Goal: Information Seeking & Learning: Learn about a topic

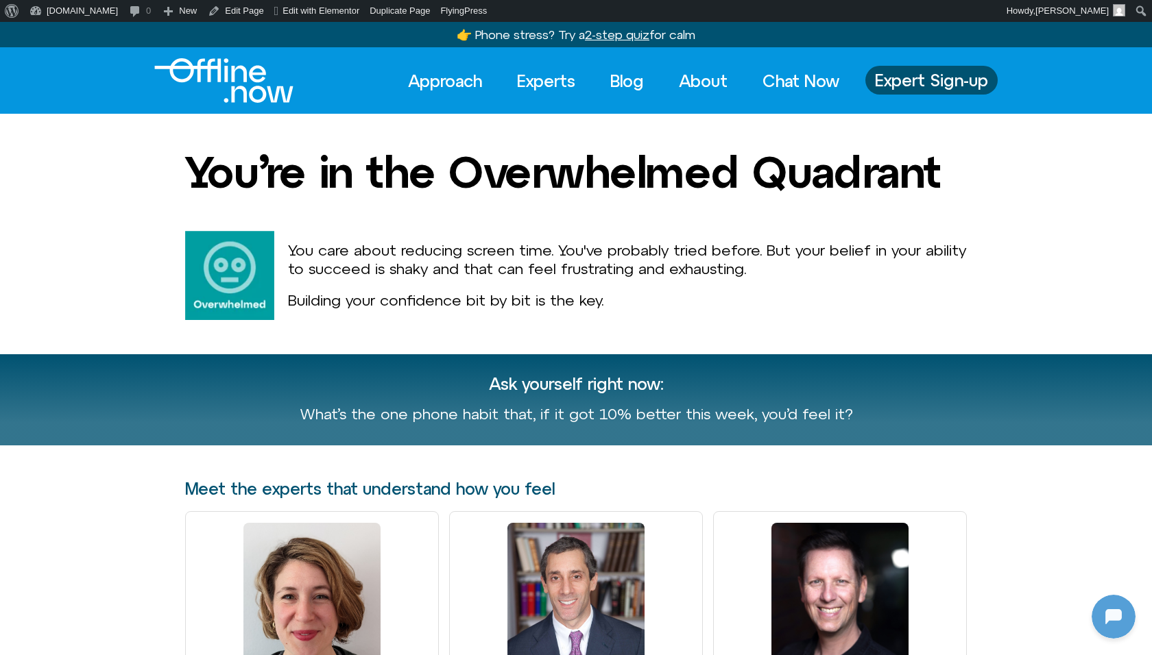
click at [47, 70] on div "Approach Experts Blog About Chat Now Approach Experts Blog About Chat Now Exper…" at bounding box center [576, 80] width 1130 height 45
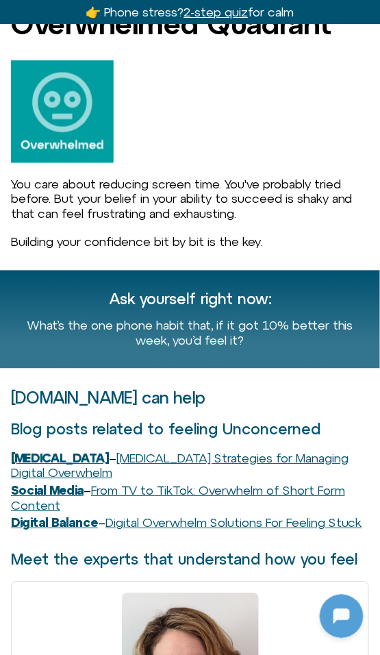
scroll to position [169, 0]
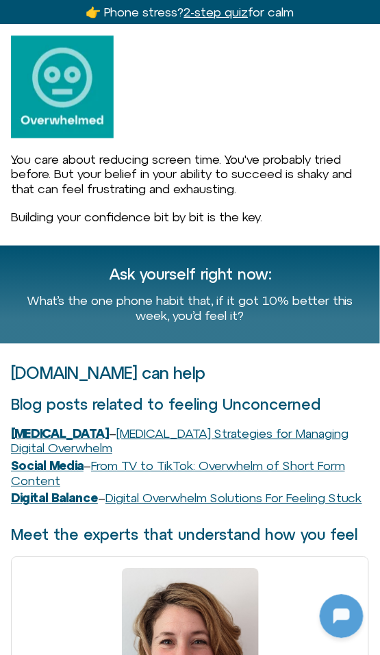
click at [124, 370] on h3 "[DOMAIN_NAME] can help" at bounding box center [190, 374] width 359 height 18
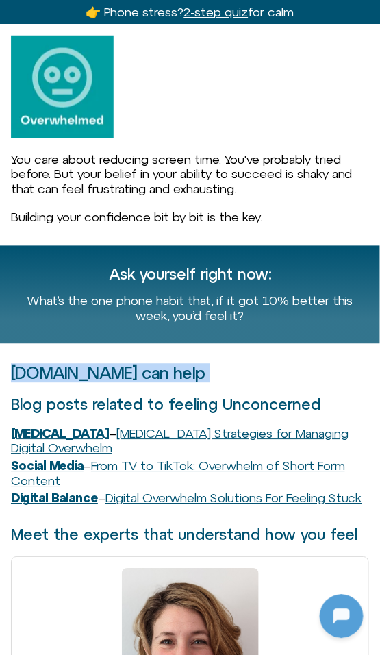
click at [124, 370] on h3 "[DOMAIN_NAME] can help" at bounding box center [190, 374] width 359 height 18
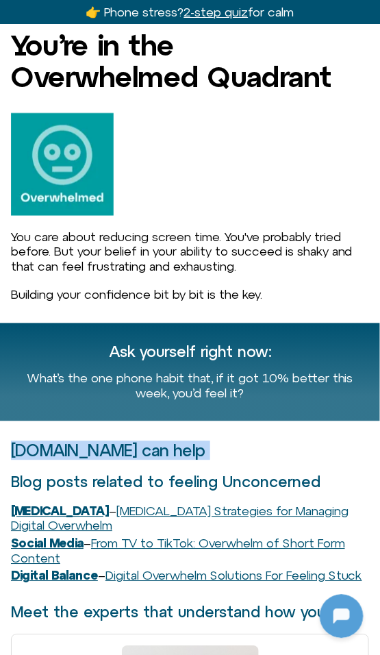
scroll to position [97, 0]
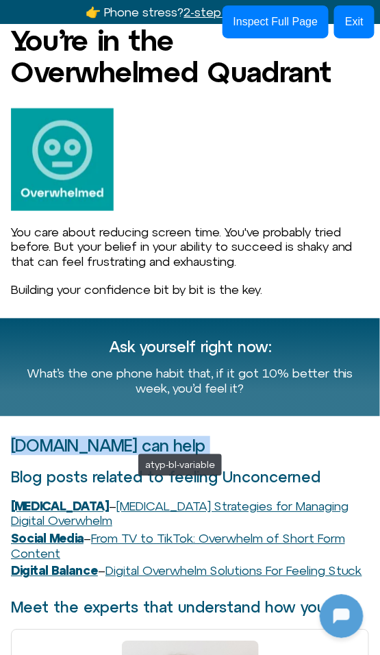
click at [132, 448] on h3 "[DOMAIN_NAME] can help" at bounding box center [190, 446] width 359 height 18
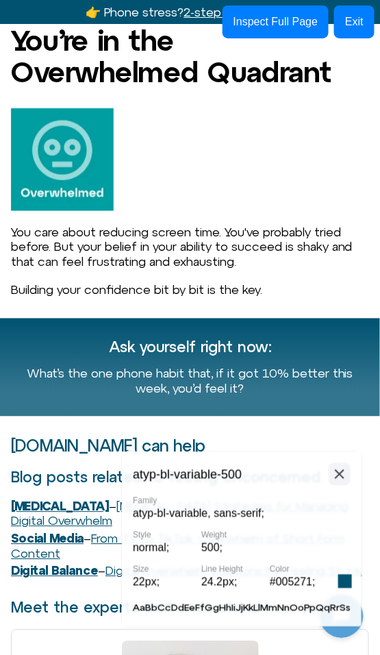
click at [346, 475] on icon at bounding box center [340, 474] width 16 height 17
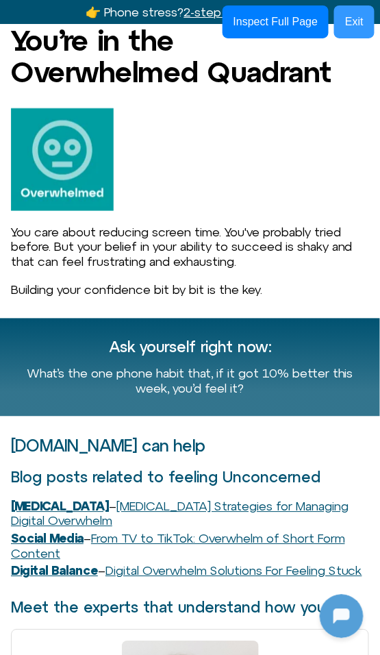
click at [354, 6] on button "Exit" at bounding box center [355, 21] width 40 height 33
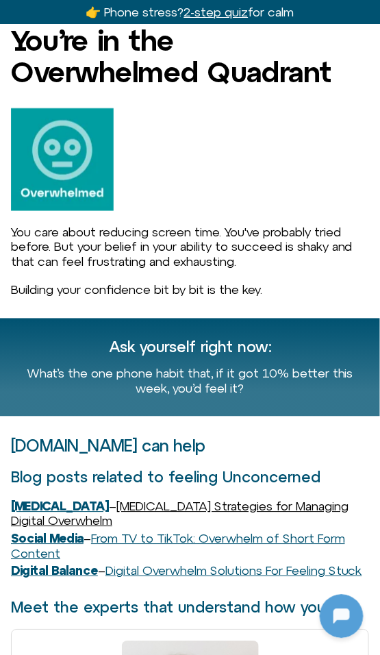
click at [269, 510] on link "[MEDICAL_DATA] Strategies for Managing Digital Overwhelm" at bounding box center [180, 514] width 338 height 29
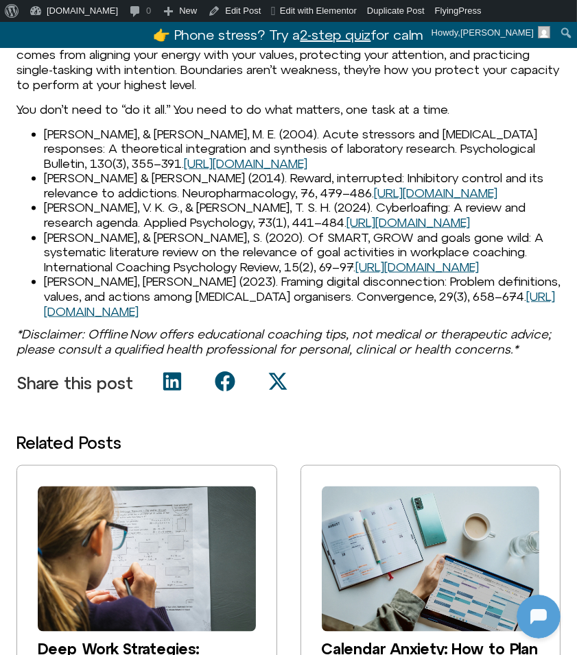
scroll to position [1981, 0]
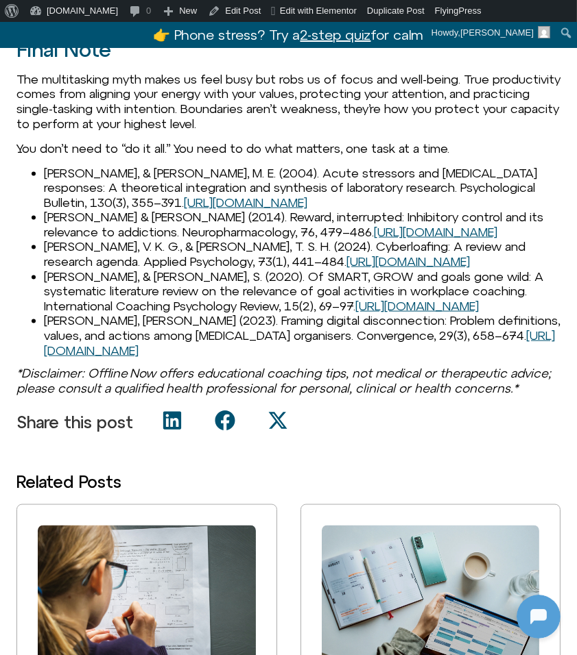
click at [79, 201] on li "Dickerson, S. S., & Kemeny, M. E. (2004). Acute stressors and cortisol response…" at bounding box center [302, 188] width 516 height 45
copy li "Dickerson"
click at [74, 239] on li "Jentsch, J. D., & Pennington, Z. T. (2014). Reward, interrupted: Inhibitory con…" at bounding box center [302, 224] width 516 height 29
click at [76, 239] on li "Jentsch, J. D., & Pennington, Z. T. (2014). Reward, interrupted: Inhibitory con…" at bounding box center [302, 224] width 516 height 29
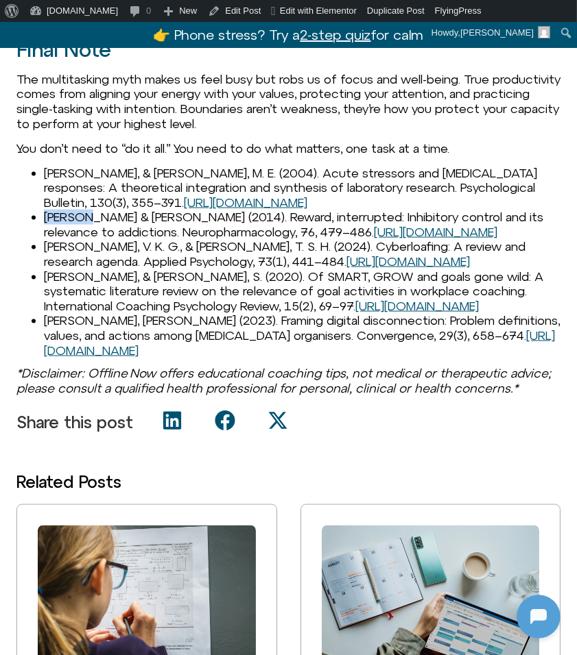
click at [76, 239] on li "Jentsch, J. D., & Pennington, Z. T. (2014). Reward, interrupted: Inhibitory con…" at bounding box center [302, 224] width 516 height 29
copy li "Jentsch"
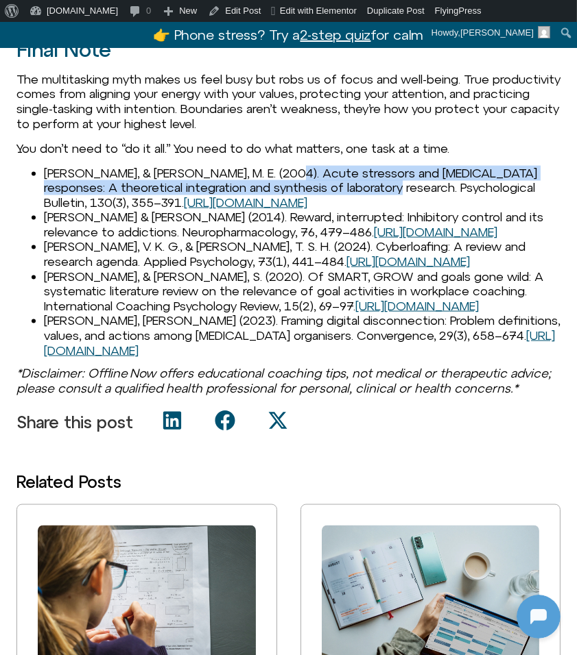
drag, startPoint x: 278, startPoint y: 200, endPoint x: 387, endPoint y: 213, distance: 109.2
click at [387, 210] on li "Dickerson, S. S., & Kemeny, M. E. (2004). Acute stressors and cortisol response…" at bounding box center [302, 188] width 516 height 45
copy li "Acute stressors and cortisol responses: A theoretical integration and synthesis…"
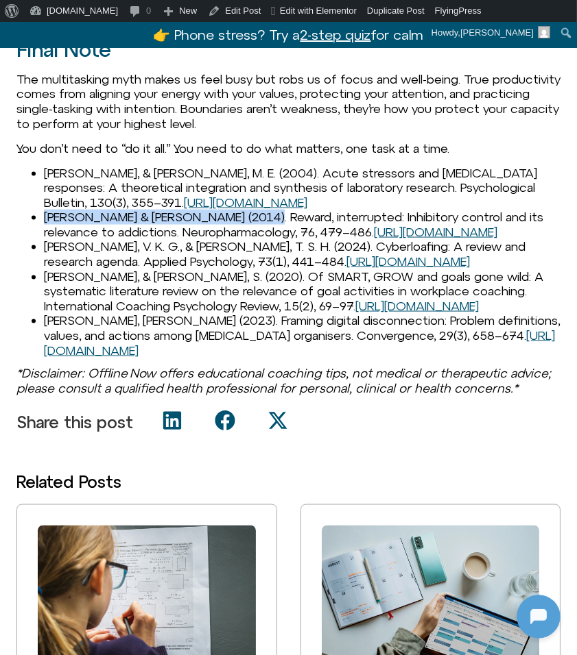
drag, startPoint x: 46, startPoint y: 249, endPoint x: 234, endPoint y: 240, distance: 188.1
click at [234, 239] on li "Jentsch, J. D., & Pennington, Z. T. (2014). Reward, interrupted: Inhibitory con…" at bounding box center [302, 224] width 516 height 29
copy li "Jentsch, J. D., & Pennington, Z. T."
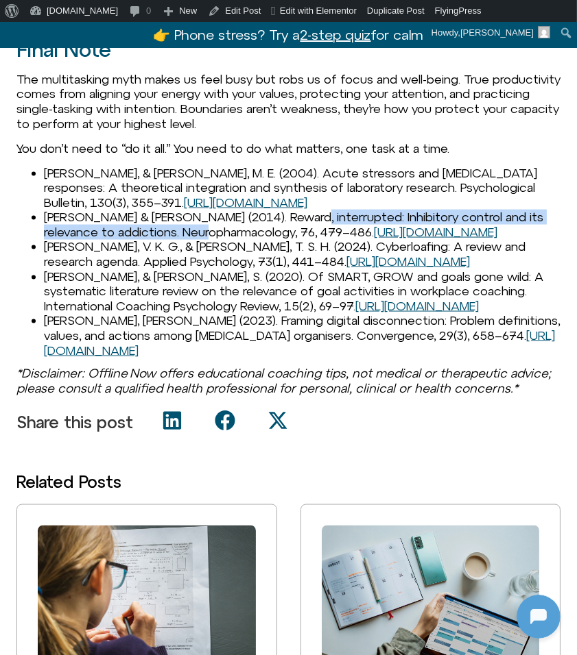
drag, startPoint x: 278, startPoint y: 244, endPoint x: 180, endPoint y: 258, distance: 99.0
click at [180, 239] on li "Jentsch, J. D., & Pennington, Z. T. (2014). Reward, interrupted: Inhibitory con…" at bounding box center [302, 224] width 516 height 29
copy li "Reward, interrupted: Inhibitory control and its relevance to addictions"
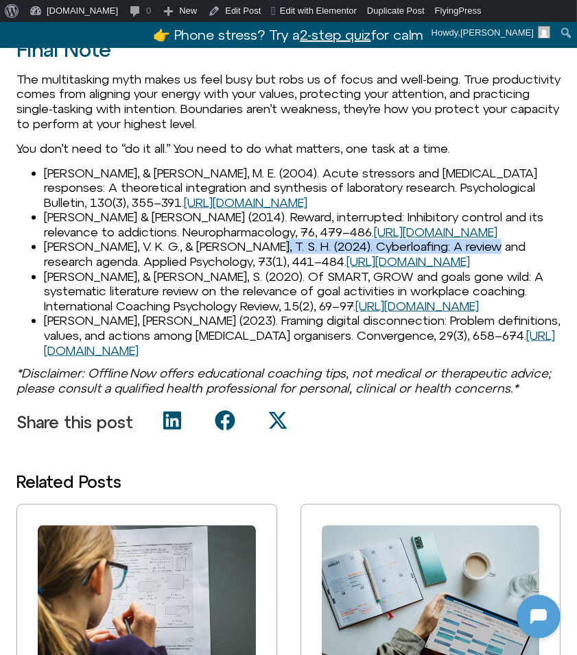
drag, startPoint x: 239, startPoint y: 289, endPoint x: 496, endPoint y: 294, distance: 256.4
click at [496, 269] on li "Lim, V. K. G., & Teo, T. S. H. (2024). Cyberloafing: A review and research agen…" at bounding box center [302, 253] width 516 height 29
copy li "Cyberloafing: A review and research agenda"
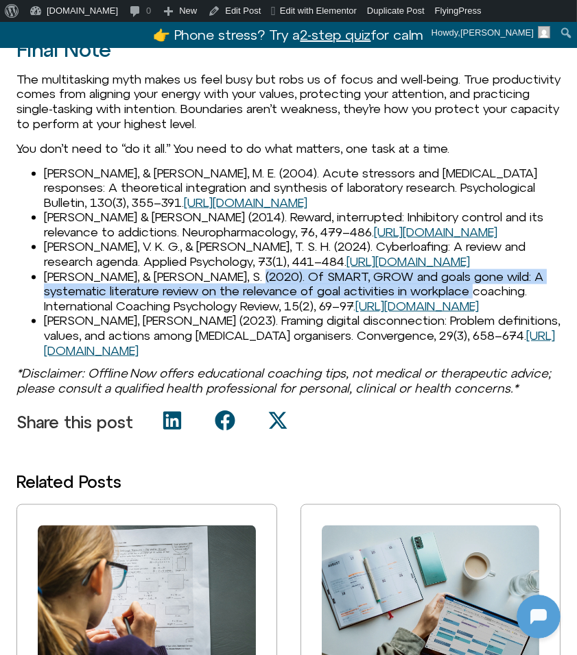
drag, startPoint x: 224, startPoint y: 320, endPoint x: 471, endPoint y: 333, distance: 247.1
click at [471, 314] on li "Müller, A. A., & Kotte, S. (2020). Of SMART, GROW and goals gone wild: A system…" at bounding box center [302, 291] width 516 height 45
copy li "Of SMART, GROW and goals gone wild: A systematic literature review on the relev…"
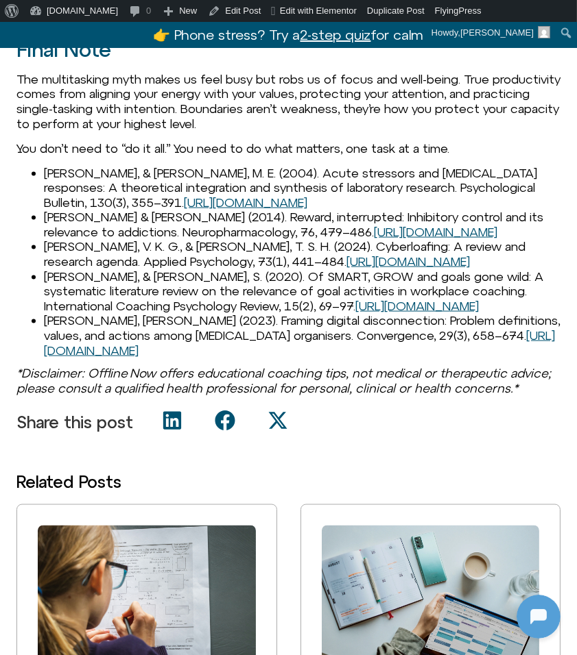
click at [234, 314] on li "Müller, A. A., & Kotte, S. (2020). Of SMART, GROW and goals gone wild: A system…" at bounding box center [302, 291] width 516 height 45
click at [355, 313] on link "https://doi.org/10.53841/bpsicpr.2020.15.2.69" at bounding box center [416, 306] width 123 height 14
drag, startPoint x: 46, startPoint y: 318, endPoint x: 175, endPoint y: 316, distance: 128.9
click at [175, 314] on li "Müller, A. A., & Kotte, S. (2020). Of SMART, GROW and goals gone wild: A system…" at bounding box center [302, 291] width 516 height 45
copy li "Müller, A. A., & Kotte, S."
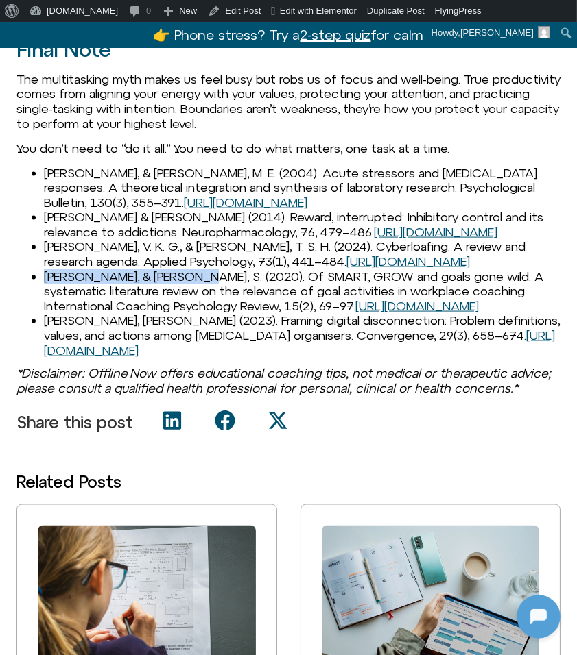
click at [197, 314] on li "Müller, A. A., & Kotte, S. (2020). Of SMART, GROW and goals gone wild: A system…" at bounding box center [302, 291] width 516 height 45
copy li "2020"
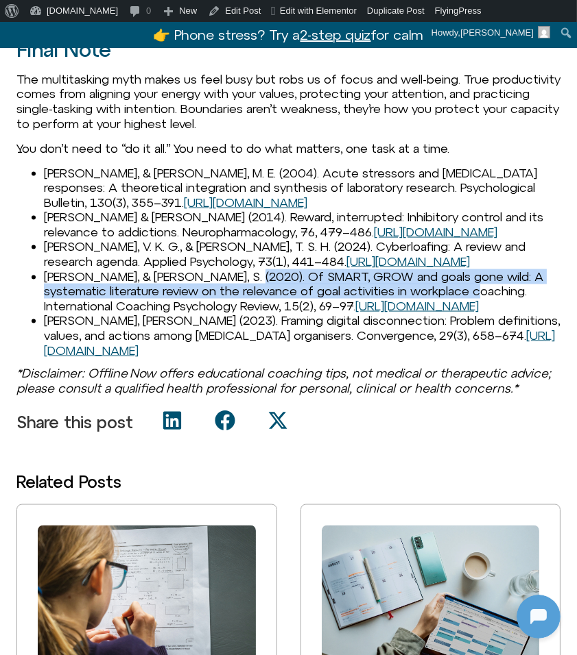
drag, startPoint x: 223, startPoint y: 322, endPoint x: 474, endPoint y: 335, distance: 251.3
click at [474, 314] on li "Müller, A. A., & Kotte, S. (2020). Of SMART, GROW and goals gone wild: A system…" at bounding box center [302, 291] width 516 height 45
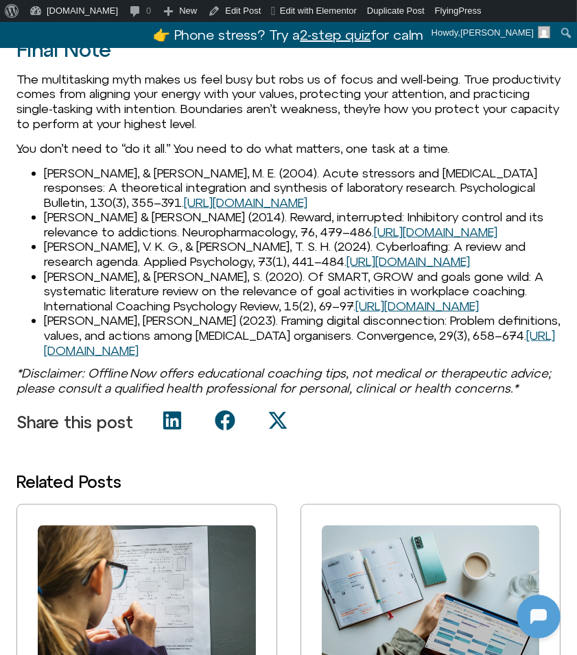
click at [478, 314] on li "Müller, A. A., & Kotte, S. (2020). Of SMART, GROW and goals gone wild: A system…" at bounding box center [302, 291] width 516 height 45
drag, startPoint x: 476, startPoint y: 334, endPoint x: 209, endPoint y: 345, distance: 267.6
click at [209, 314] on li "Müller, A. A., & Kotte, S. (2020). Of SMART, GROW and goals gone wild: A system…" at bounding box center [302, 291] width 516 height 45
click at [265, 314] on li "Müller, A. A., & Kotte, S. (2020). Of SMART, GROW and goals gone wild: A system…" at bounding box center [302, 291] width 516 height 45
drag, startPoint x: 255, startPoint y: 353, endPoint x: 288, endPoint y: 350, distance: 33.0
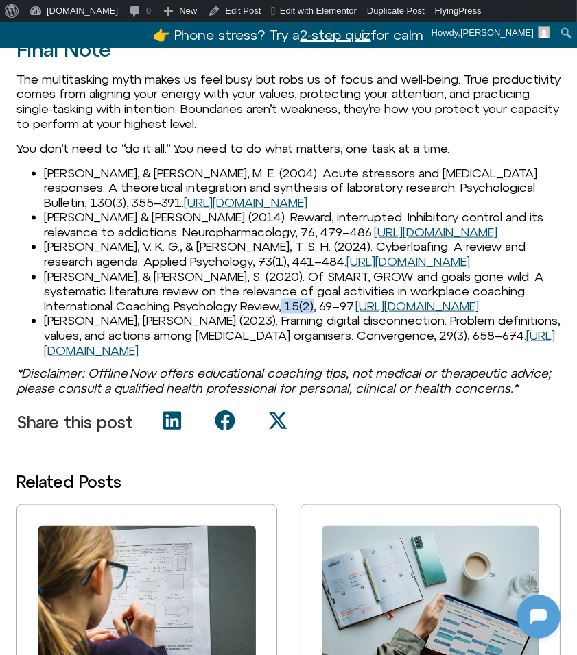
click at [288, 314] on li "Müller, A. A., & Kotte, S. (2020). Of SMART, GROW and goals gone wild: A system…" at bounding box center [302, 291] width 516 height 45
click at [355, 313] on link "https://doi.org/10.53841/bpsicpr.2020.15.2.69" at bounding box center [416, 306] width 123 height 14
click at [0, 0] on body "About WordPress About WordPress Get Involved WordPress.org Documentation Learn …" at bounding box center [288, 249] width 577 height 4417
click at [330, 358] on li "Syvertsen, T. (2023). Framing digital disconnection: Problem definitions, value…" at bounding box center [302, 335] width 516 height 45
drag, startPoint x: 549, startPoint y: 350, endPoint x: 295, endPoint y: 357, distance: 254.5
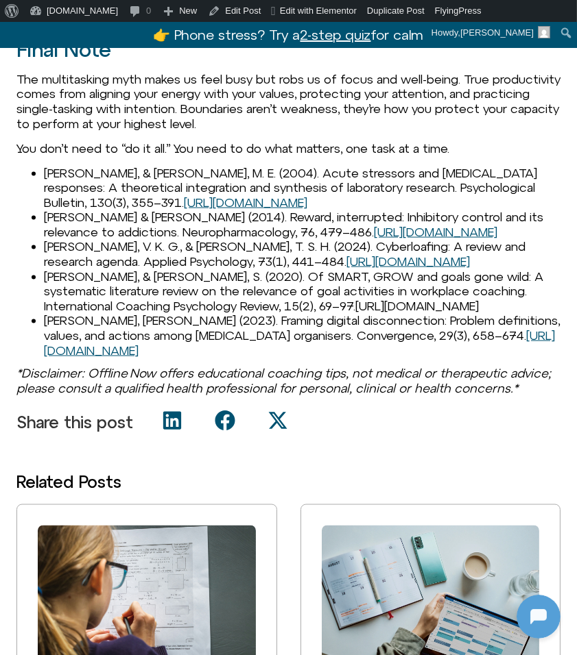
click at [295, 314] on li "Müller, A. A., & Kotte, S. (2020). Of SMART, GROW and goals gone wild: A system…" at bounding box center [302, 291] width 516 height 45
click at [184, 358] on li "Syvertsen, T. (2023). Framing digital disconnection: Problem definitions, value…" at bounding box center [302, 335] width 516 height 45
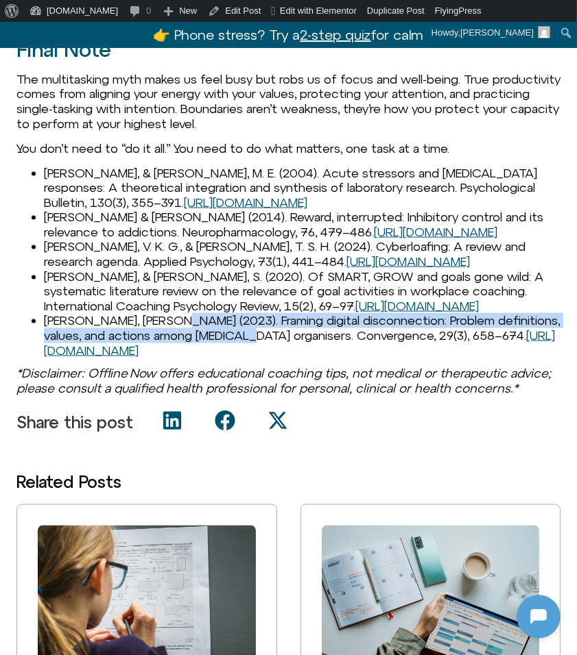
drag, startPoint x: 165, startPoint y: 363, endPoint x: 267, endPoint y: 377, distance: 103.1
click at [267, 358] on li "Syvertsen, T. (2023). Framing digital disconnection: Problem definitions, value…" at bounding box center [302, 335] width 516 height 45
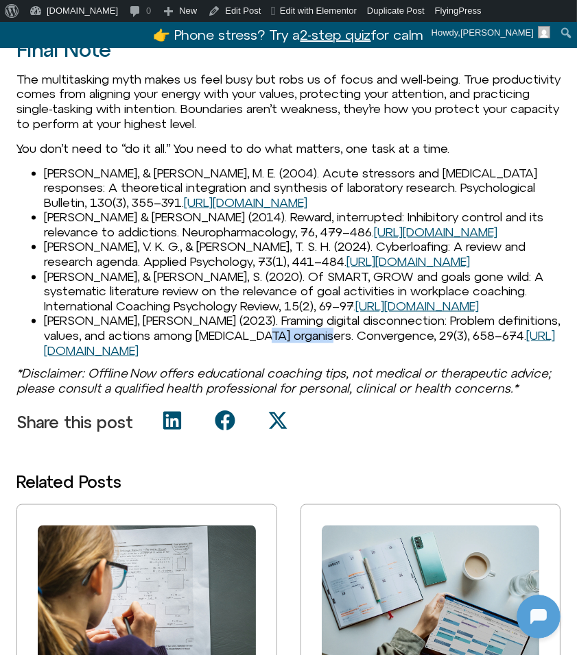
drag, startPoint x: 274, startPoint y: 379, endPoint x: 350, endPoint y: 377, distance: 76.8
click at [350, 358] on li "Syvertsen, T. (2023). Framing digital disconnection: Problem definitions, value…" at bounding box center [302, 335] width 516 height 45
drag, startPoint x: 394, startPoint y: 379, endPoint x: 443, endPoint y: 379, distance: 48.7
click at [443, 358] on li "Syvertsen, T. (2023). Framing digital disconnection: Problem definitions, value…" at bounding box center [302, 335] width 516 height 45
drag, startPoint x: 300, startPoint y: 395, endPoint x: 5, endPoint y: 390, distance: 295.5
